Goal: Task Accomplishment & Management: Complete application form

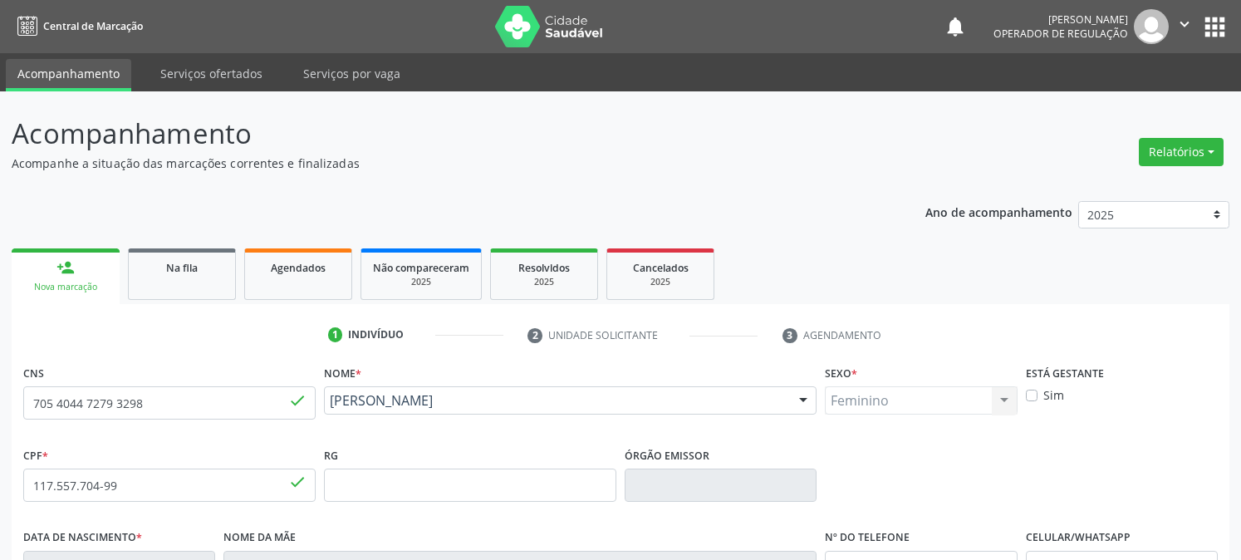
scroll to position [192, 0]
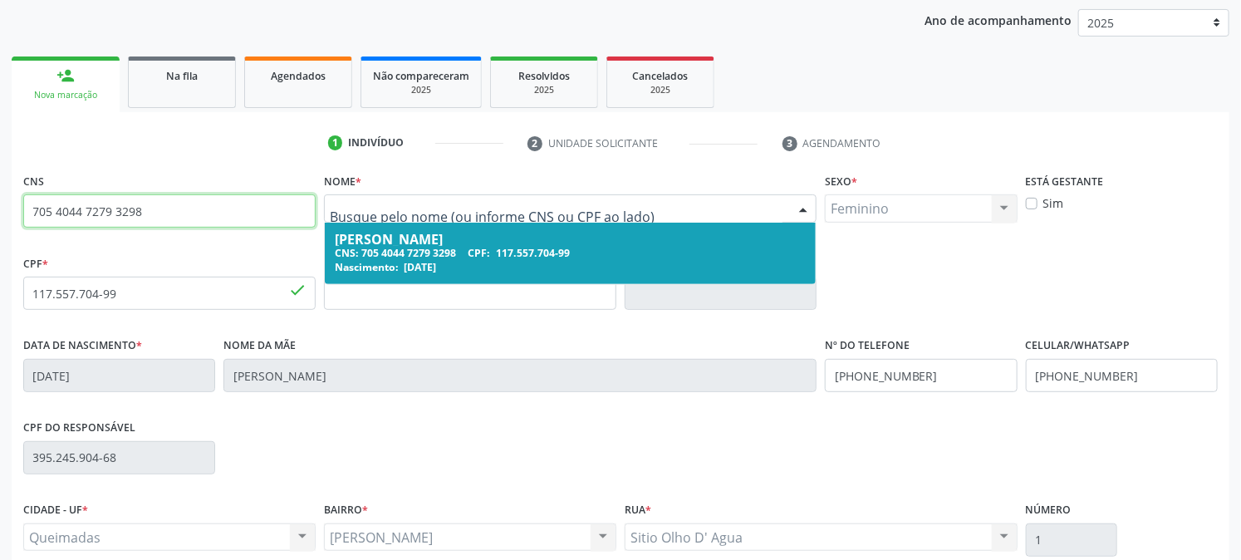
click at [191, 218] on input "705 4044 7279 3298" at bounding box center [169, 210] width 292 height 33
click at [574, 130] on li "2 Unidade solicitante" at bounding box center [642, 144] width 255 height 28
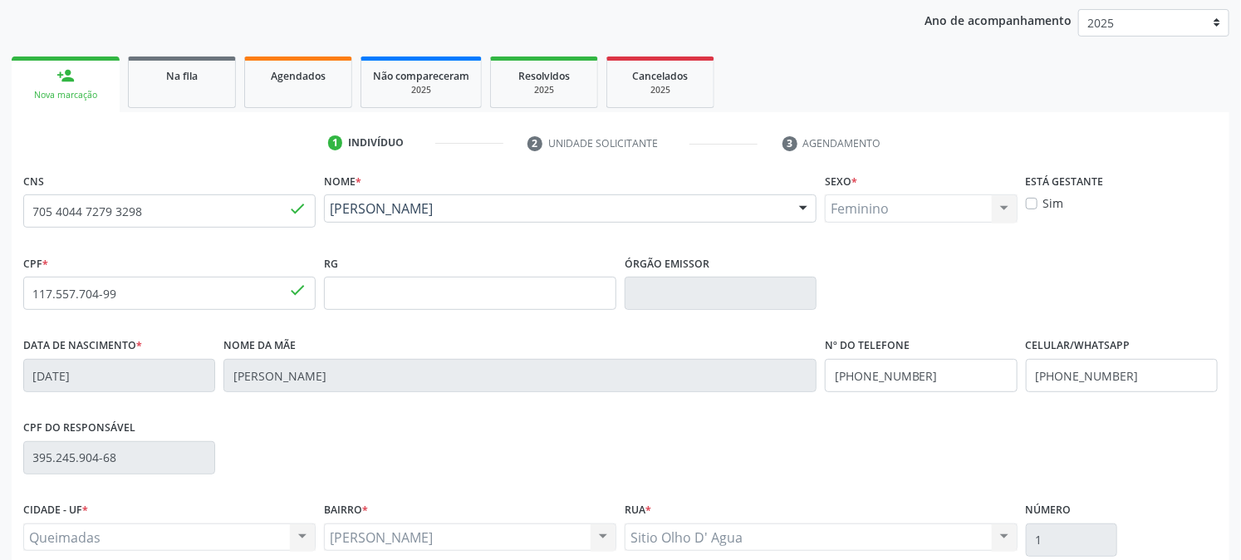
click at [588, 164] on div "1 Indivíduo 2 Unidade solicitante 3 Agendamento CNS 705 4044 7279 3298 done Nom…" at bounding box center [621, 413] width 1218 height 567
click at [796, 213] on div at bounding box center [803, 209] width 25 height 28
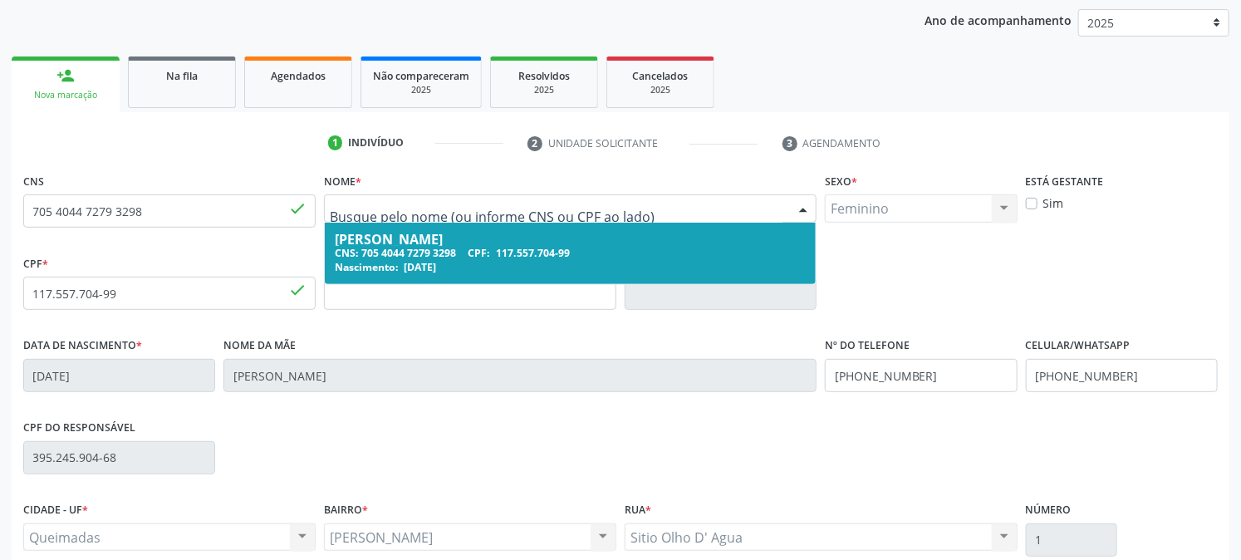
click at [517, 233] on div "[PERSON_NAME]" at bounding box center [570, 239] width 471 height 13
click at [934, 229] on fieldset "Sexo * Feminino Masculino Feminino Nenhum resultado encontrado para: " " Não há…" at bounding box center [921, 201] width 192 height 65
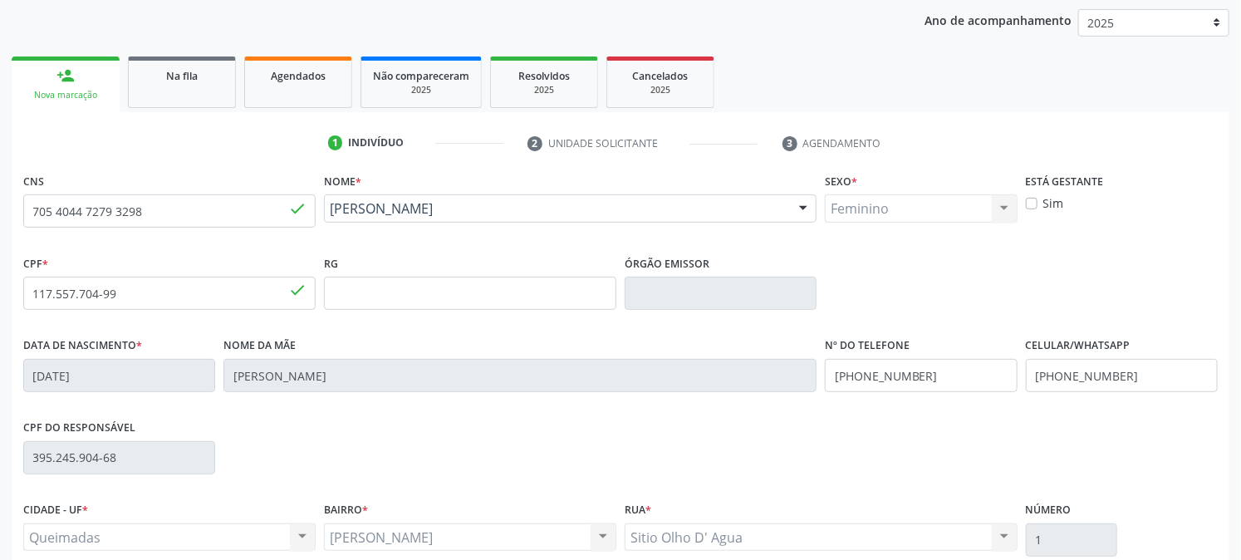
click at [936, 204] on div "Feminino Masculino Feminino Nenhum resultado encontrado para: " " Não há nenhum…" at bounding box center [921, 208] width 192 height 28
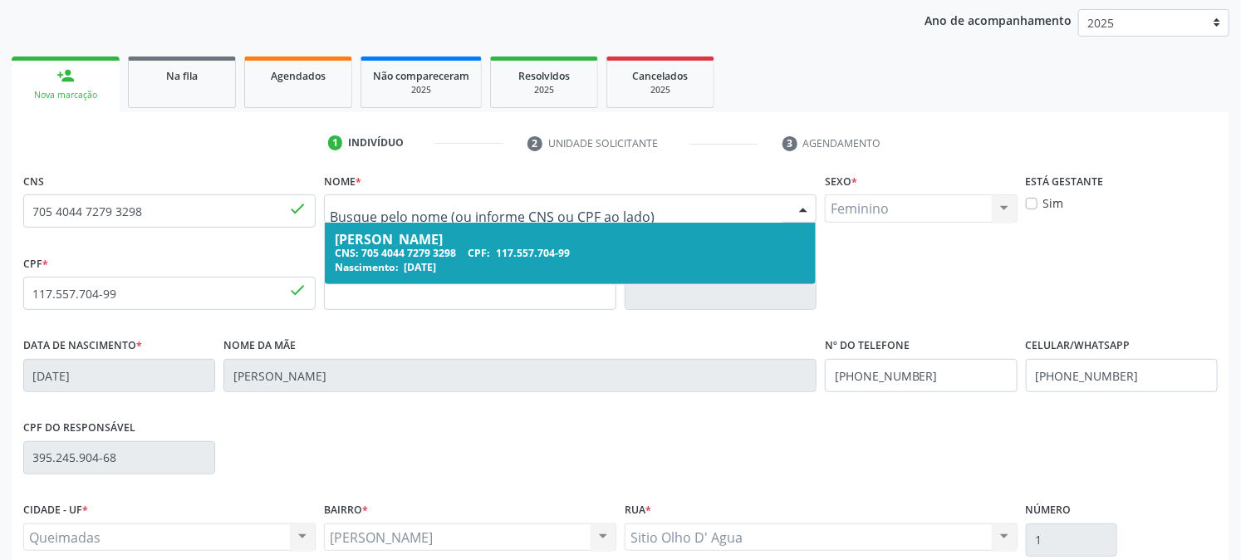
click at [565, 241] on div "[PERSON_NAME]" at bounding box center [570, 239] width 471 height 13
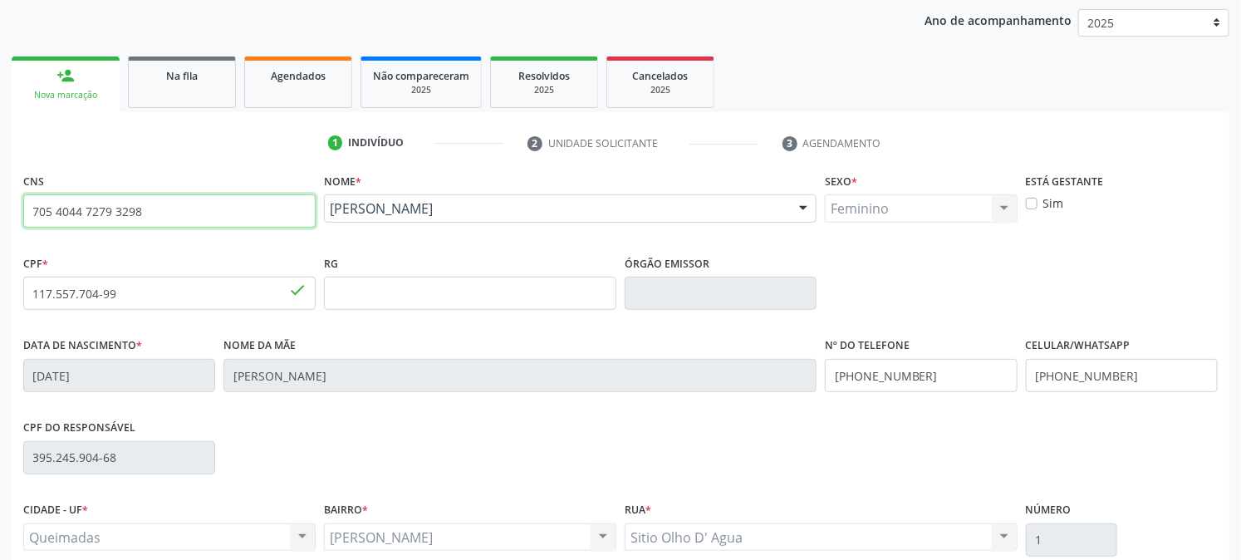
click at [174, 197] on input "705 4044 7279 3298" at bounding box center [169, 210] width 292 height 33
click at [286, 195] on input "705 4044 7279 3298" at bounding box center [169, 210] width 292 height 33
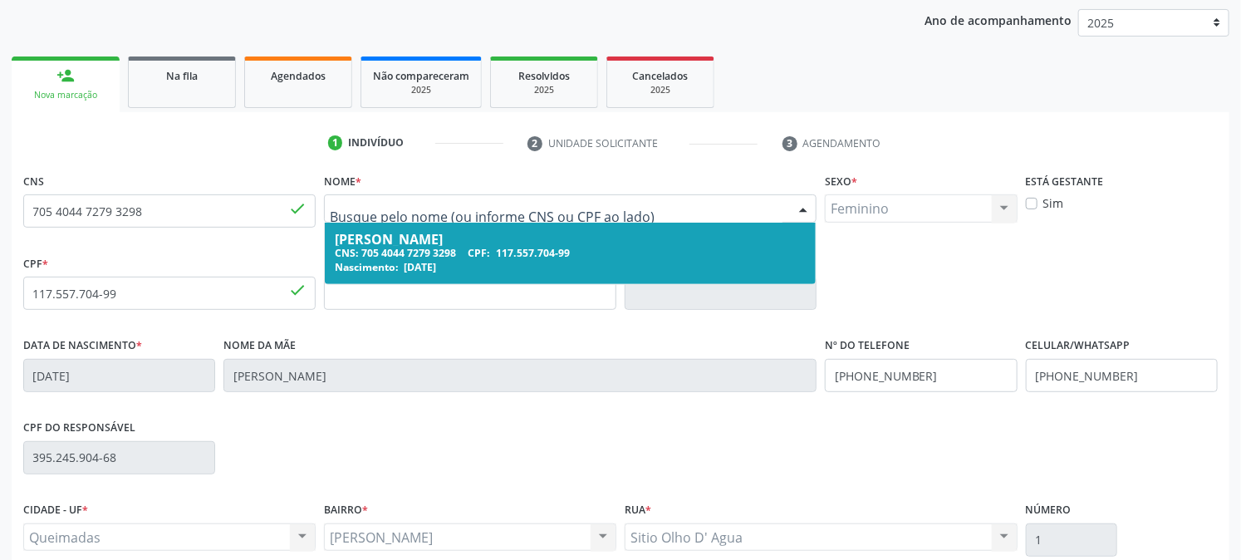
click at [424, 237] on div "[PERSON_NAME]" at bounding box center [570, 239] width 471 height 13
click at [517, 246] on span "117.557.704-99" at bounding box center [533, 253] width 74 height 14
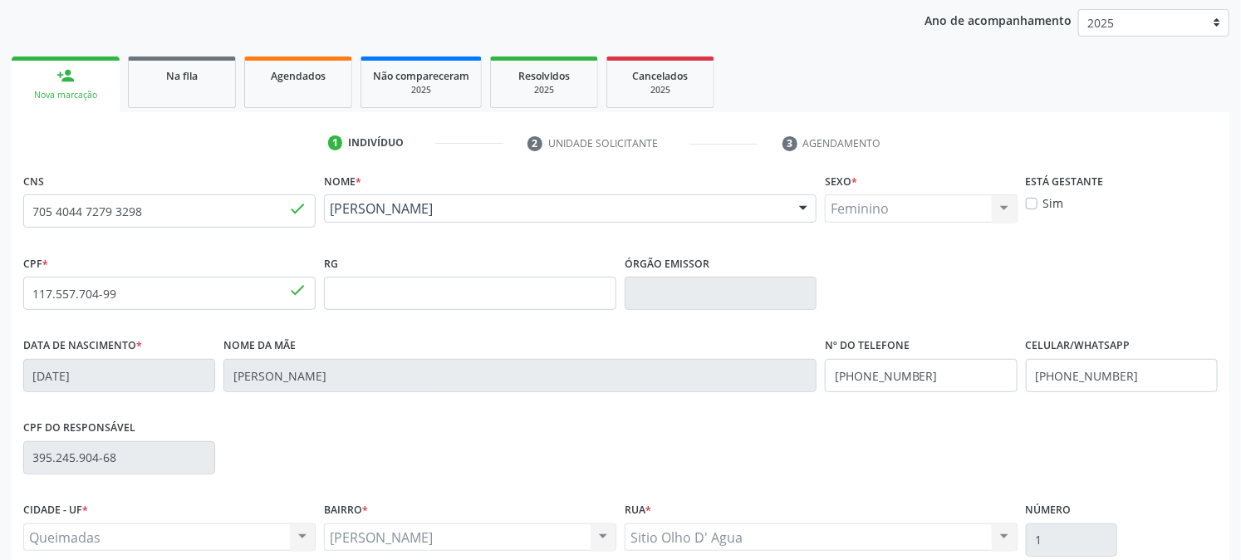
click at [47, 96] on div "Nova marcação" at bounding box center [65, 95] width 85 height 12
click at [189, 83] on link "Na fila" at bounding box center [182, 81] width 108 height 51
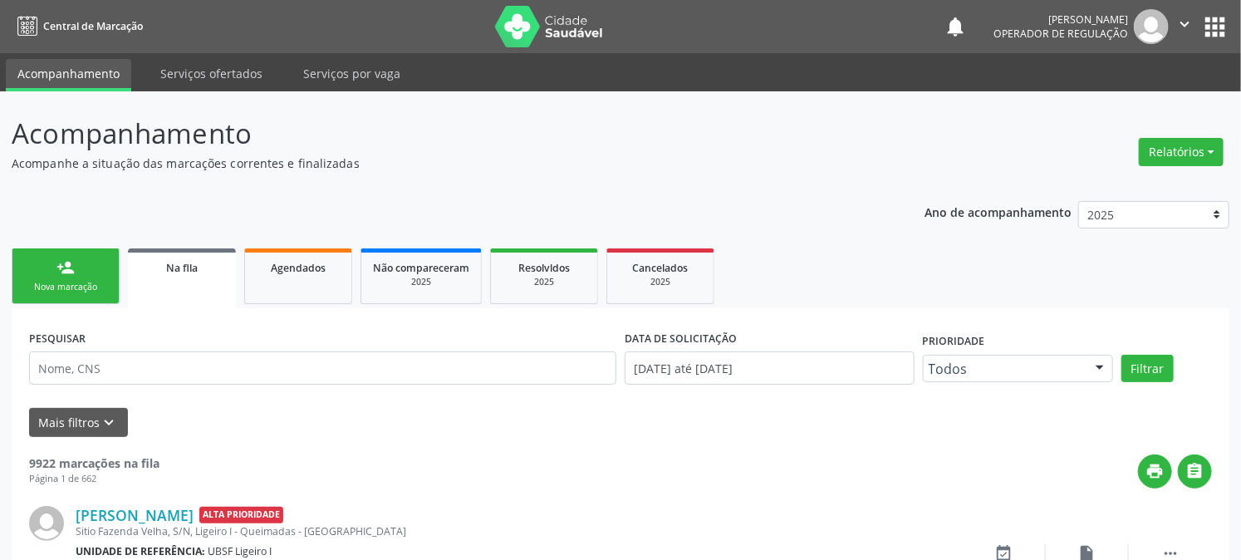
click at [84, 248] on link "person_add Nova marcação" at bounding box center [66, 276] width 108 height 56
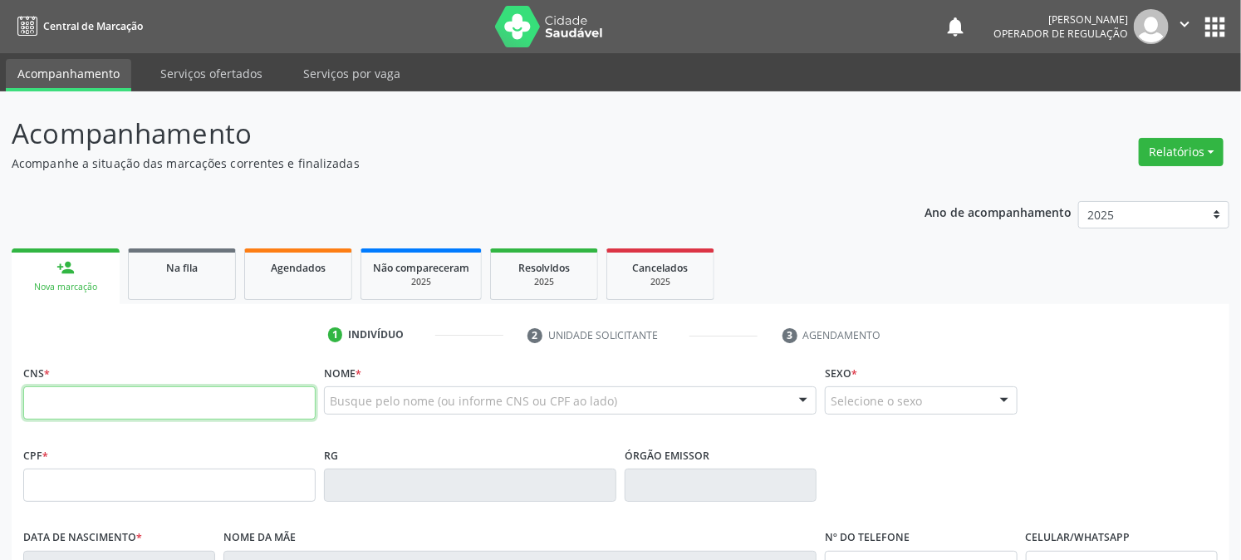
click at [209, 394] on input "text" at bounding box center [169, 402] width 292 height 33
type input "709 2062 6175 8030"
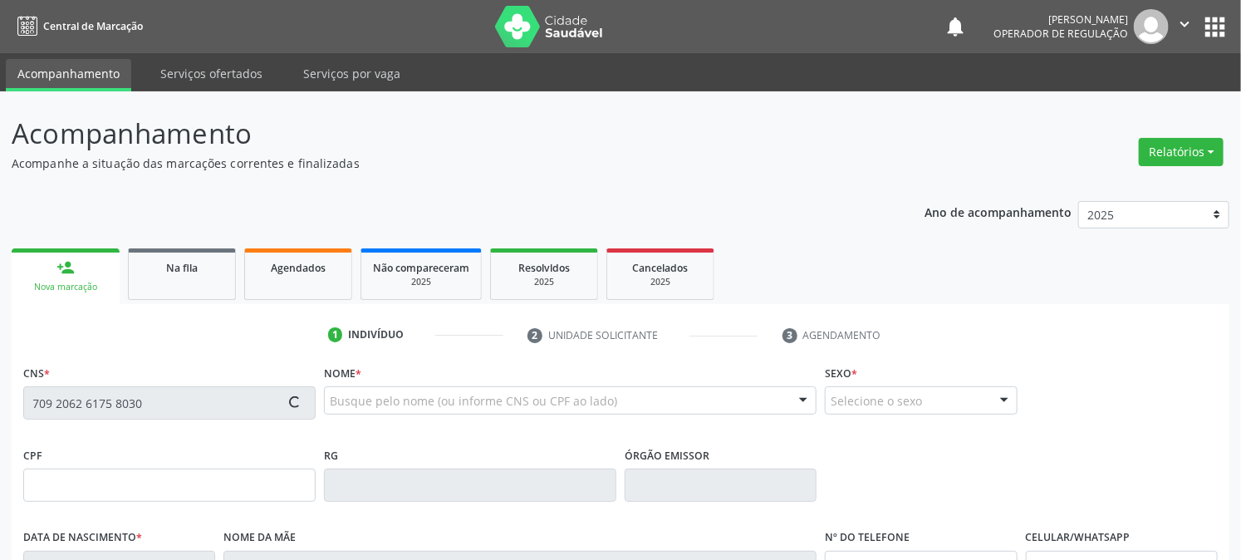
type input "070.188.774-58"
type input "[DATE]"
type input "[PERSON_NAME]"
type input "[PHONE_NUMBER]"
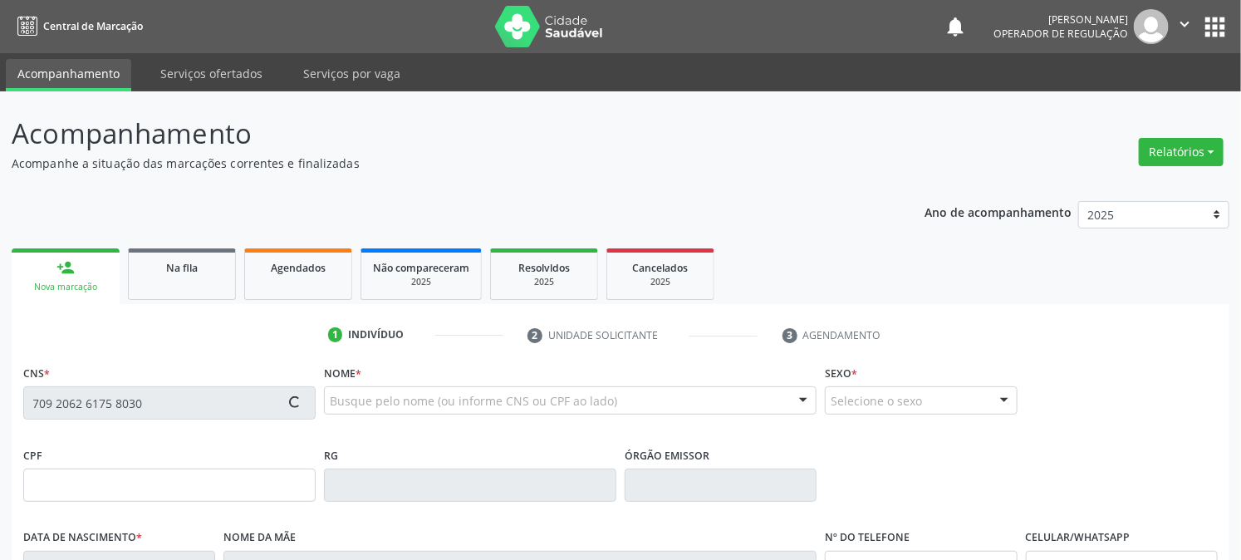
type input "31"
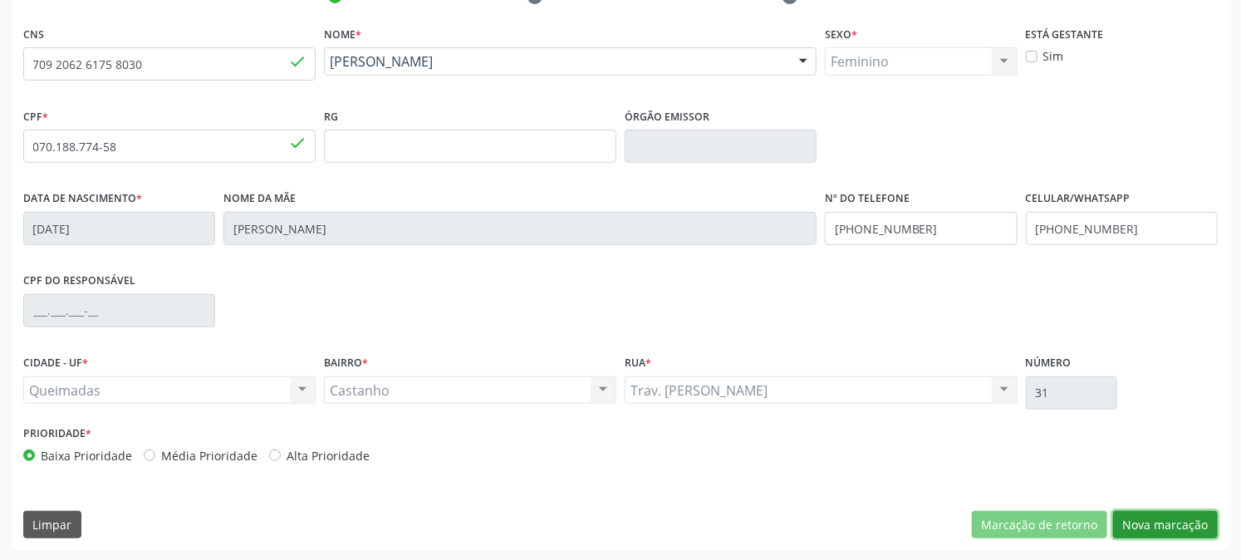
click at [1184, 513] on button "Nova marcação" at bounding box center [1165, 525] width 105 height 28
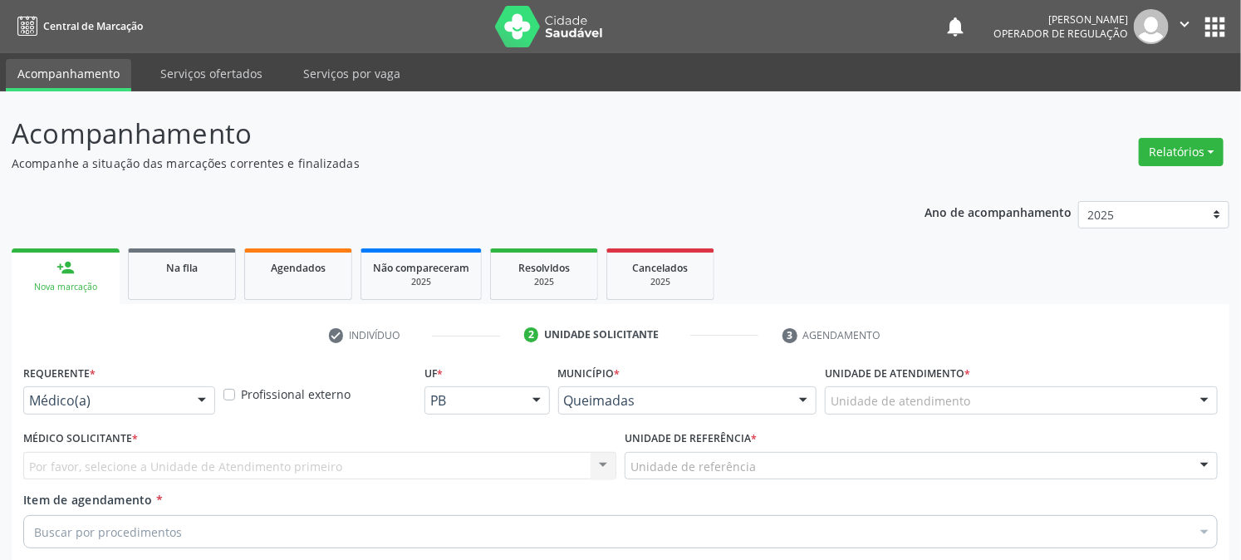
click at [1214, 27] on button "apps" at bounding box center [1214, 26] width 29 height 29
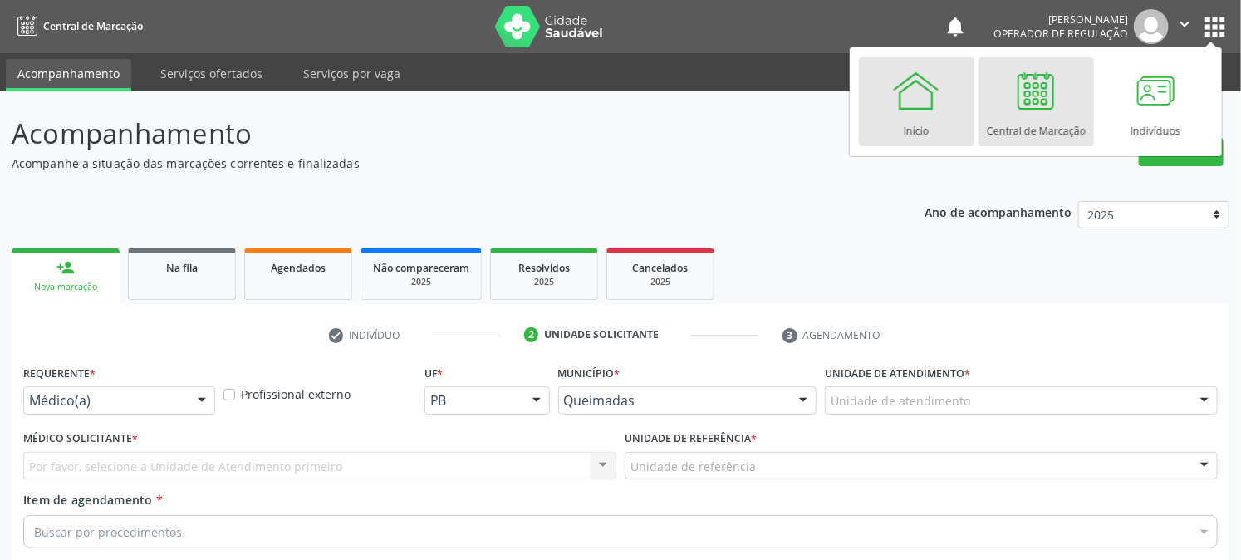
click at [872, 116] on link "Início" at bounding box center [916, 101] width 115 height 89
